Goal: Transaction & Acquisition: Purchase product/service

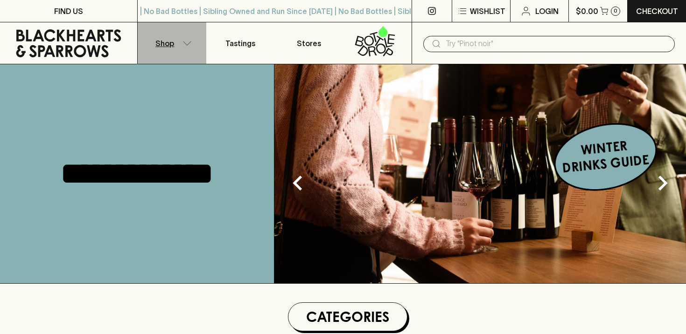
click at [182, 46] on button "Shop" at bounding box center [172, 43] width 69 height 42
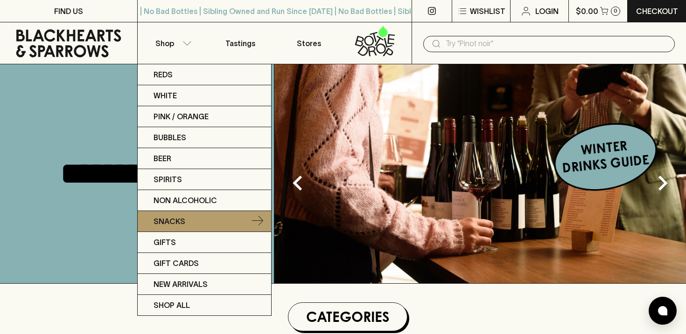
click at [177, 222] on p "Snacks" at bounding box center [169, 221] width 32 height 11
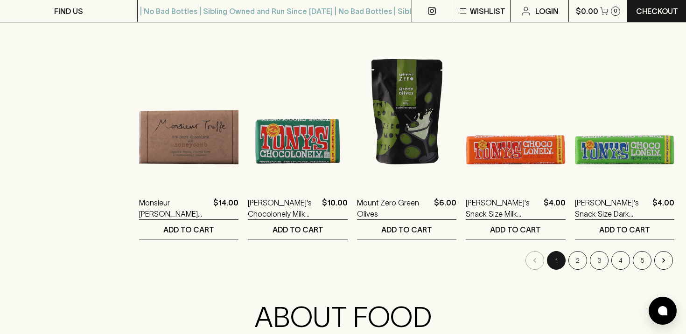
scroll to position [912, 0]
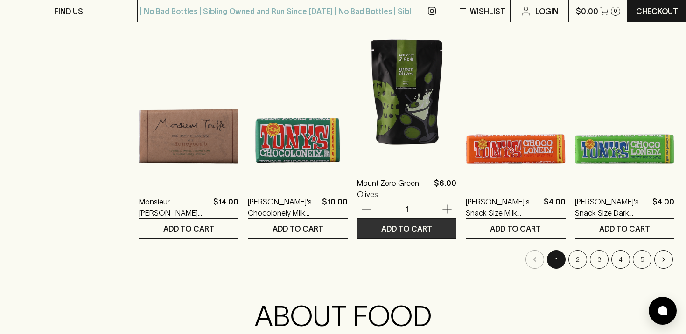
click at [409, 230] on p "ADD TO CART" at bounding box center [406, 228] width 51 height 11
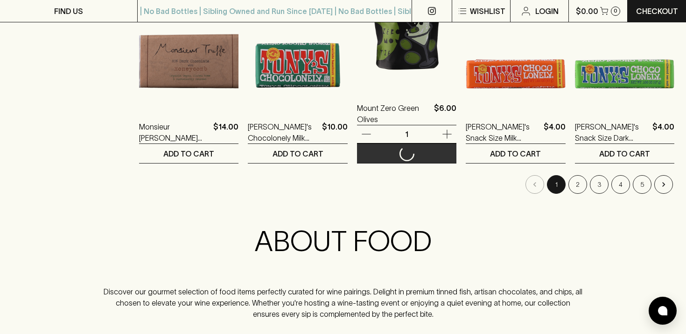
scroll to position [1084, 0]
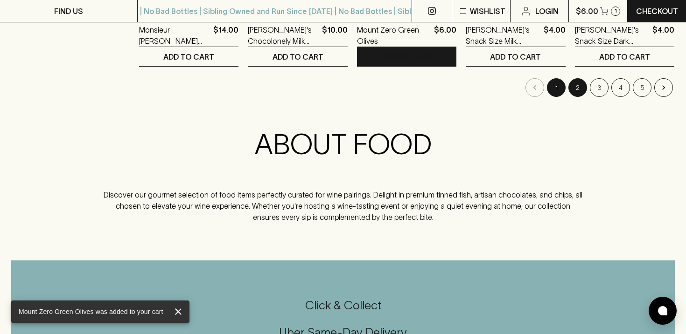
click at [577, 91] on button "2" at bounding box center [577, 87] width 19 height 19
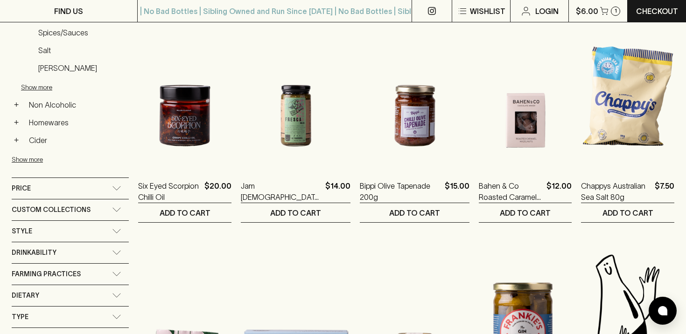
scroll to position [433, 0]
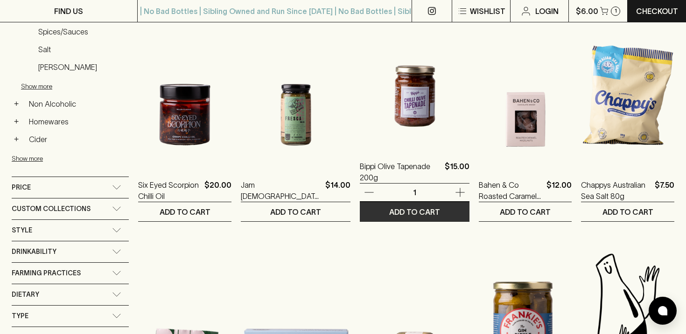
click at [389, 214] on p "ADD TO CART" at bounding box center [414, 212] width 51 height 11
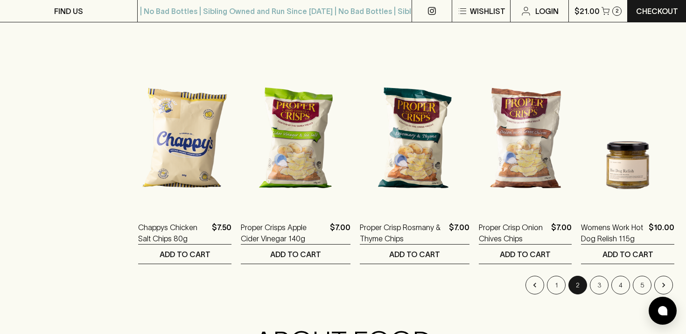
scroll to position [918, 0]
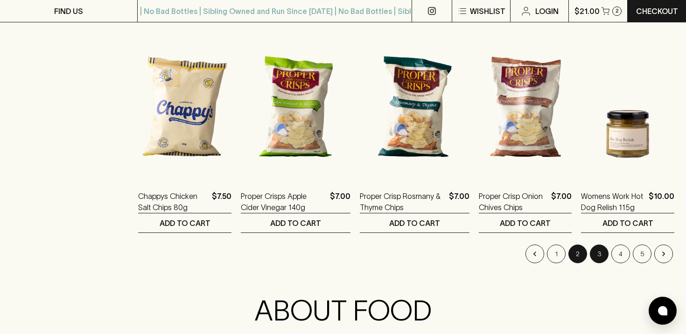
click at [599, 256] on button "3" at bounding box center [599, 254] width 19 height 19
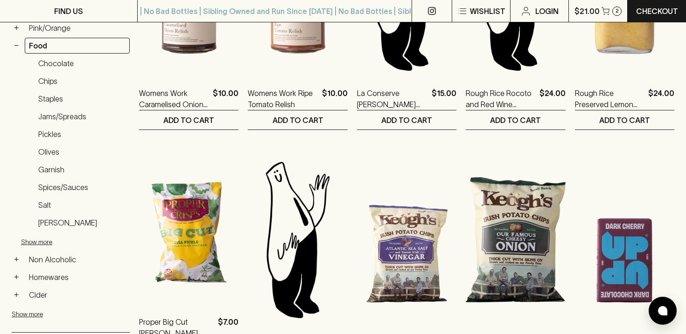
scroll to position [276, 0]
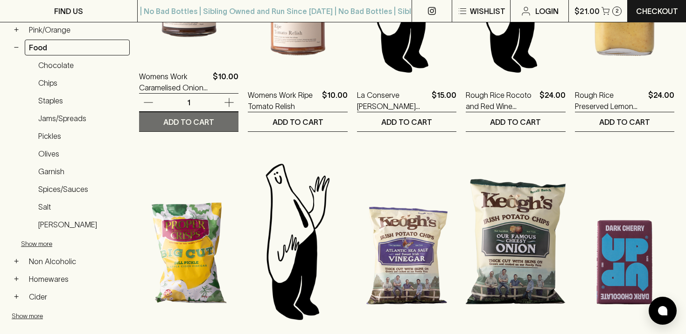
click at [199, 124] on p "ADD TO CART" at bounding box center [188, 122] width 51 height 11
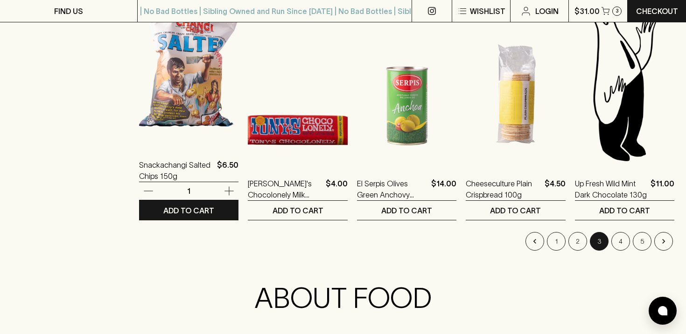
scroll to position [931, 0]
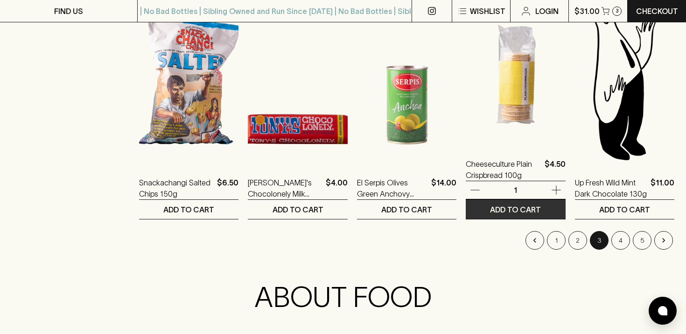
click at [508, 209] on p "ADD TO CART" at bounding box center [515, 209] width 51 height 11
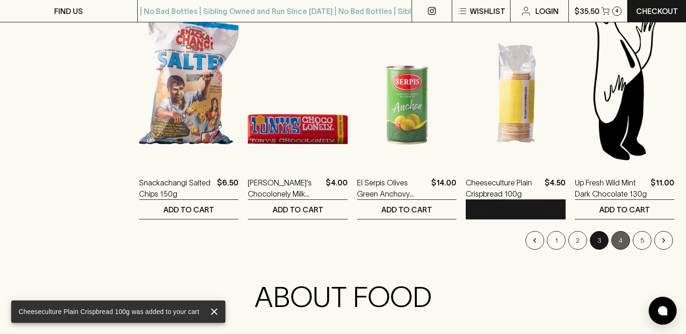
click at [618, 242] on button "4" at bounding box center [620, 240] width 19 height 19
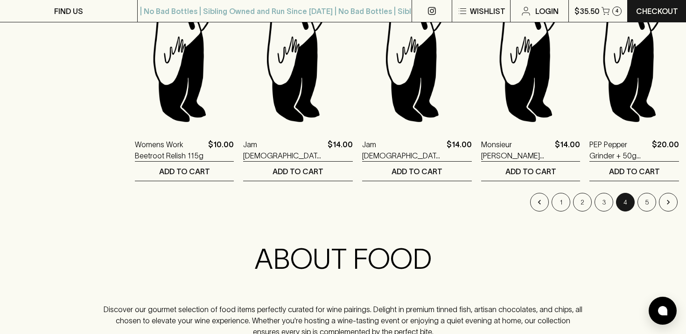
scroll to position [968, 0]
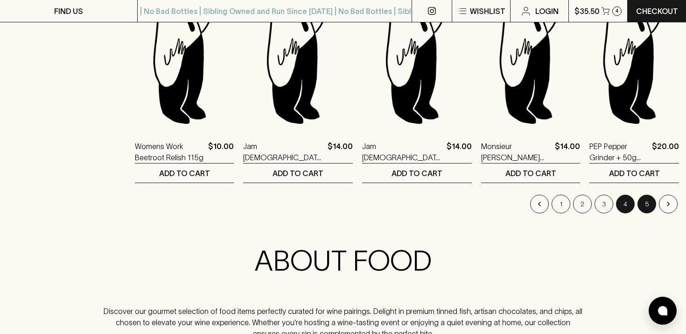
click at [643, 206] on button "5" at bounding box center [646, 204] width 19 height 19
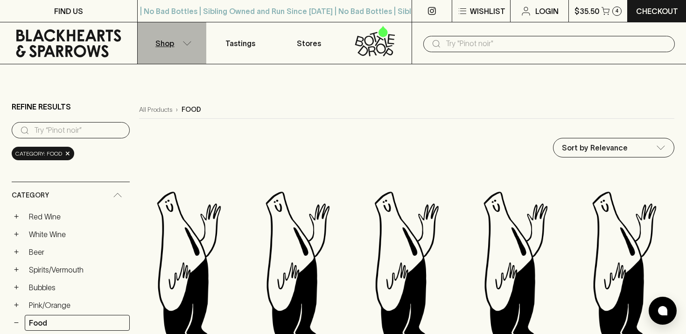
click at [174, 43] on p "Shop" at bounding box center [164, 43] width 19 height 11
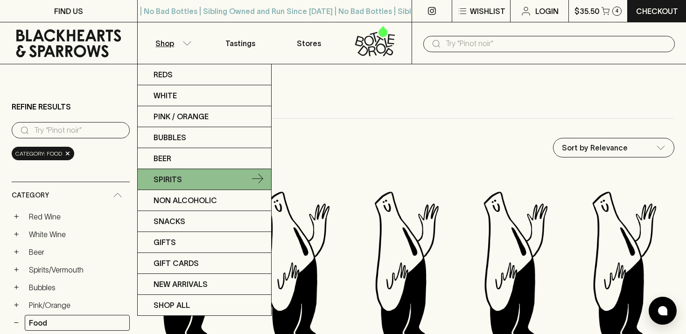
click at [180, 177] on p "Spirits" at bounding box center [167, 179] width 28 height 11
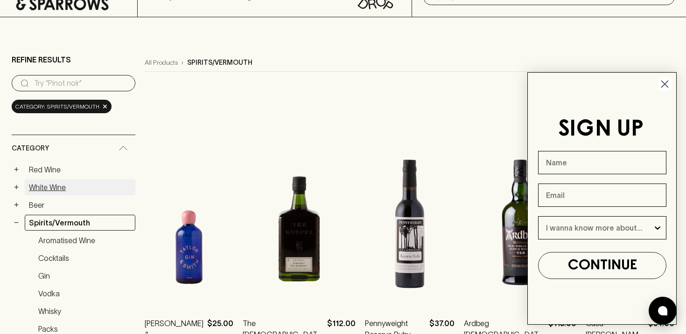
scroll to position [113, 0]
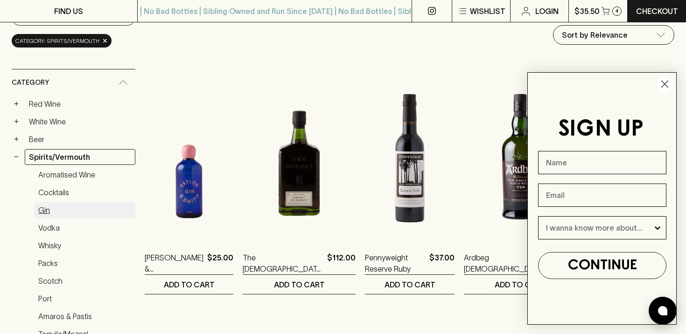
click at [45, 212] on link "Gin" at bounding box center [84, 210] width 101 height 16
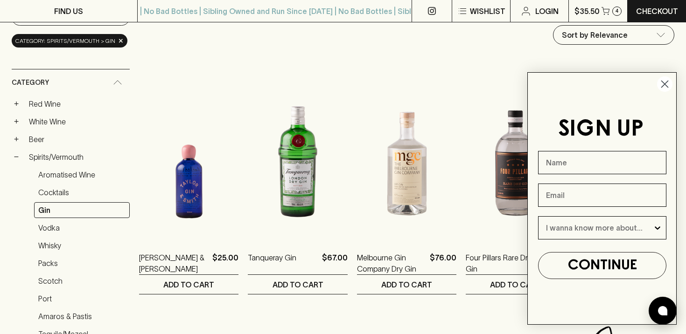
click at [664, 82] on circle "Close dialog" at bounding box center [664, 84] width 15 height 15
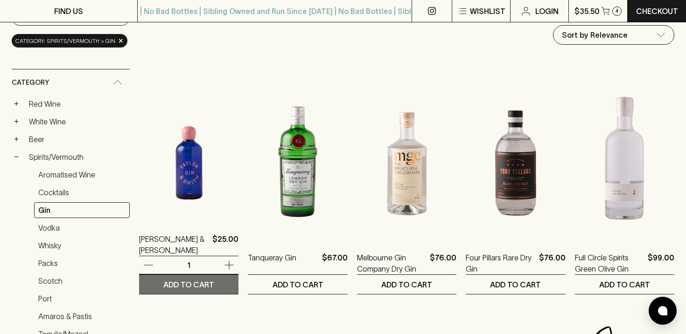
click at [190, 291] on button "ADD TO CART" at bounding box center [188, 284] width 99 height 19
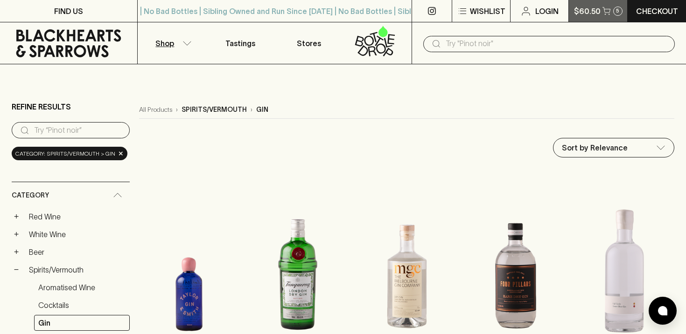
click at [584, 12] on p "$60.50" at bounding box center [587, 11] width 27 height 11
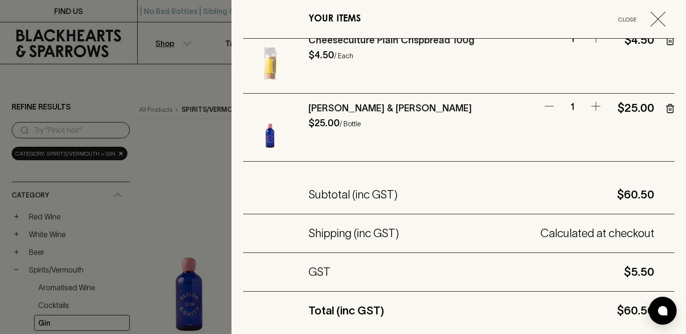
scroll to position [277, 0]
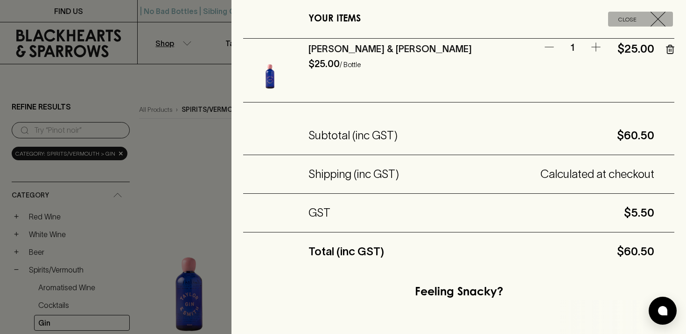
click at [656, 18] on icon "button" at bounding box center [657, 19] width 15 height 15
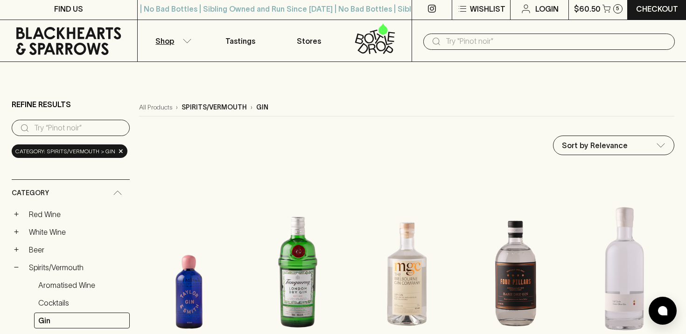
scroll to position [0, 0]
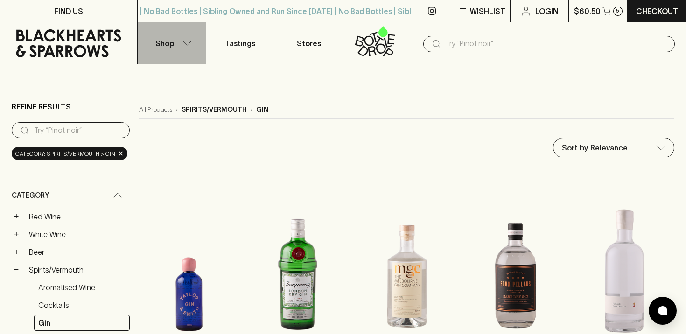
click at [175, 45] on button "Shop" at bounding box center [172, 43] width 69 height 42
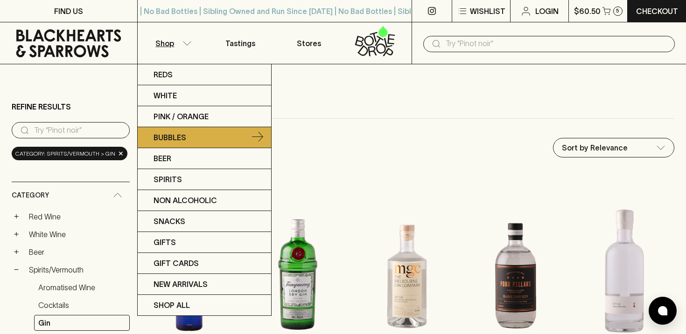
click at [177, 136] on p "Bubbles" at bounding box center [169, 137] width 33 height 11
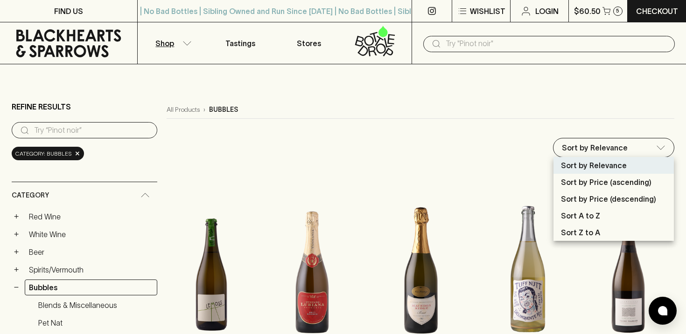
click at [593, 186] on p "Sort by Price (ascending)" at bounding box center [606, 182] width 91 height 11
type input "price:asc"
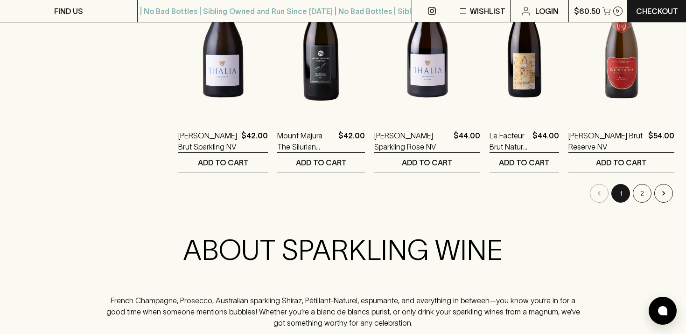
scroll to position [980, 0]
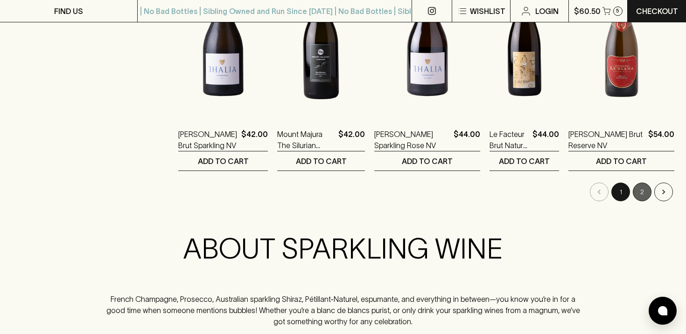
click at [645, 194] on button "2" at bounding box center [642, 192] width 19 height 19
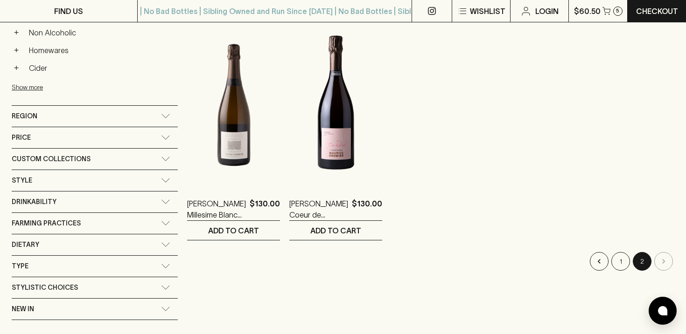
scroll to position [503, 0]
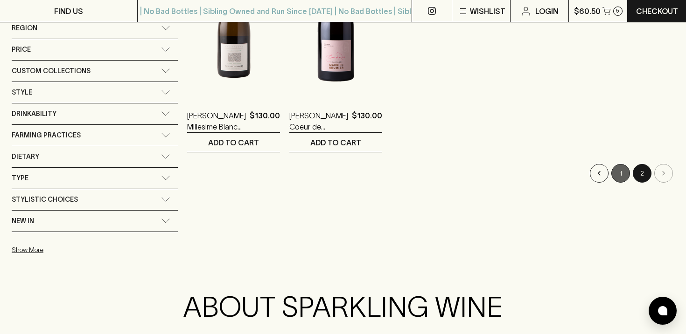
click at [620, 177] on button "1" at bounding box center [620, 173] width 19 height 19
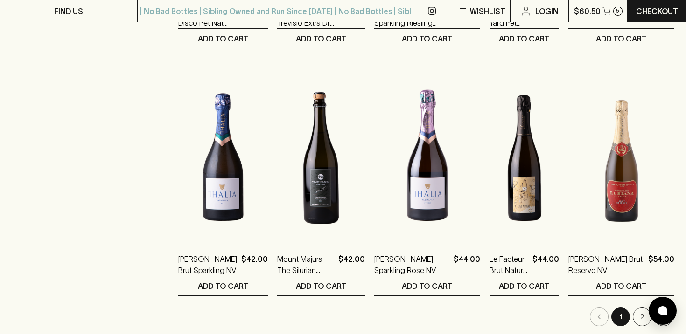
scroll to position [855, 0]
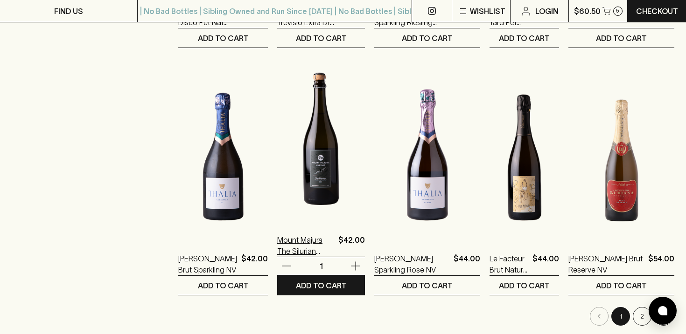
click at [277, 247] on p "Mount Majura The Silurian Sparkling 2022" at bounding box center [305, 246] width 57 height 22
